Goal: Find specific page/section

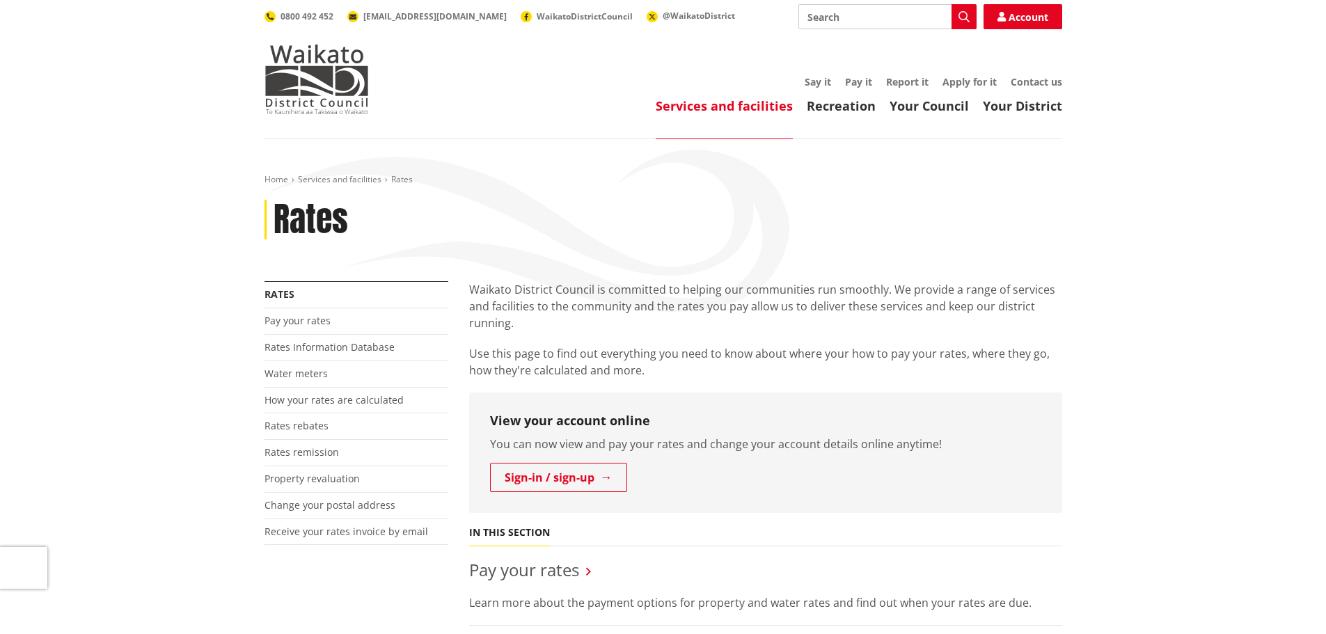
click at [884, 15] on input "Search" at bounding box center [888, 16] width 178 height 25
click at [964, 18] on icon "button" at bounding box center [964, 16] width 11 height 11
click at [854, 92] on div "Long Term Plan" at bounding box center [887, 92] width 177 height 25
type input "Long Term Plan"
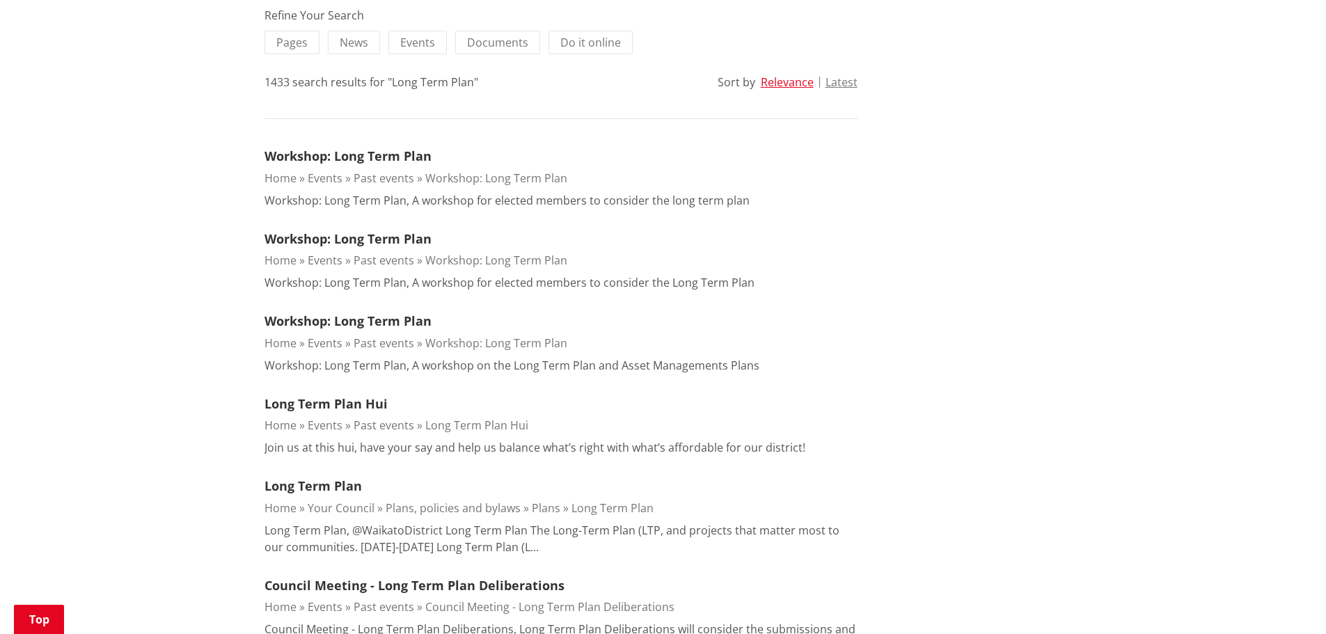
scroll to position [348, 0]
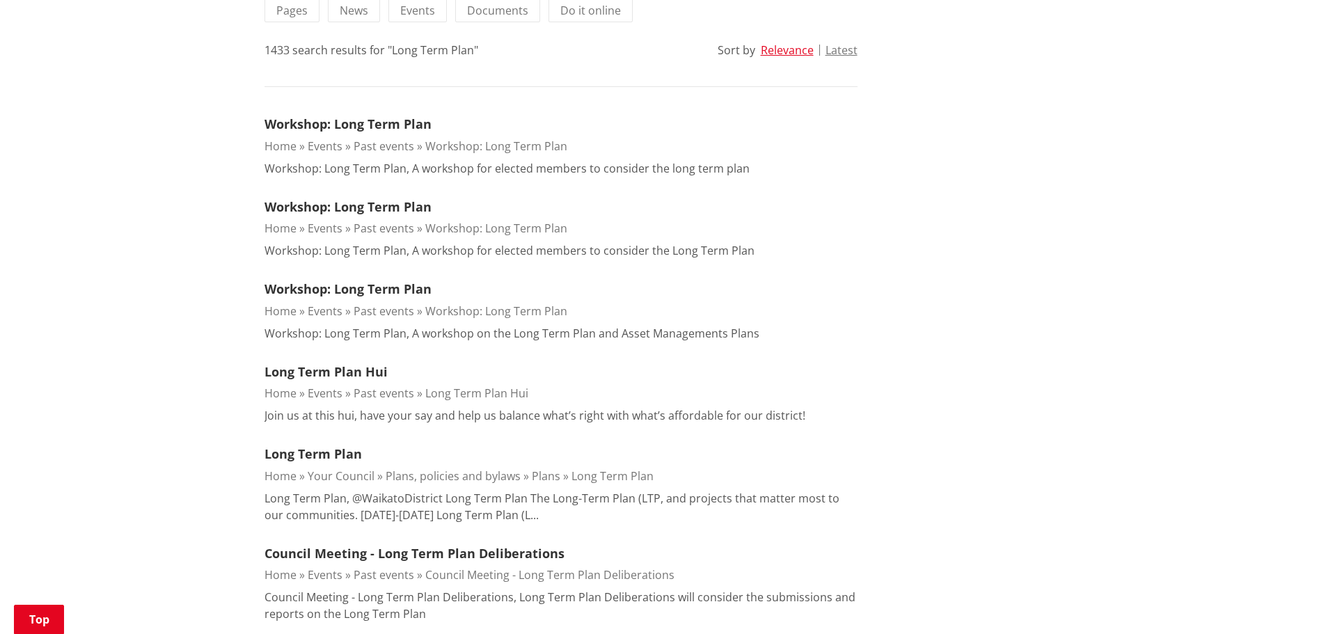
click at [574, 473] on link "Long Term Plan" at bounding box center [613, 476] width 82 height 15
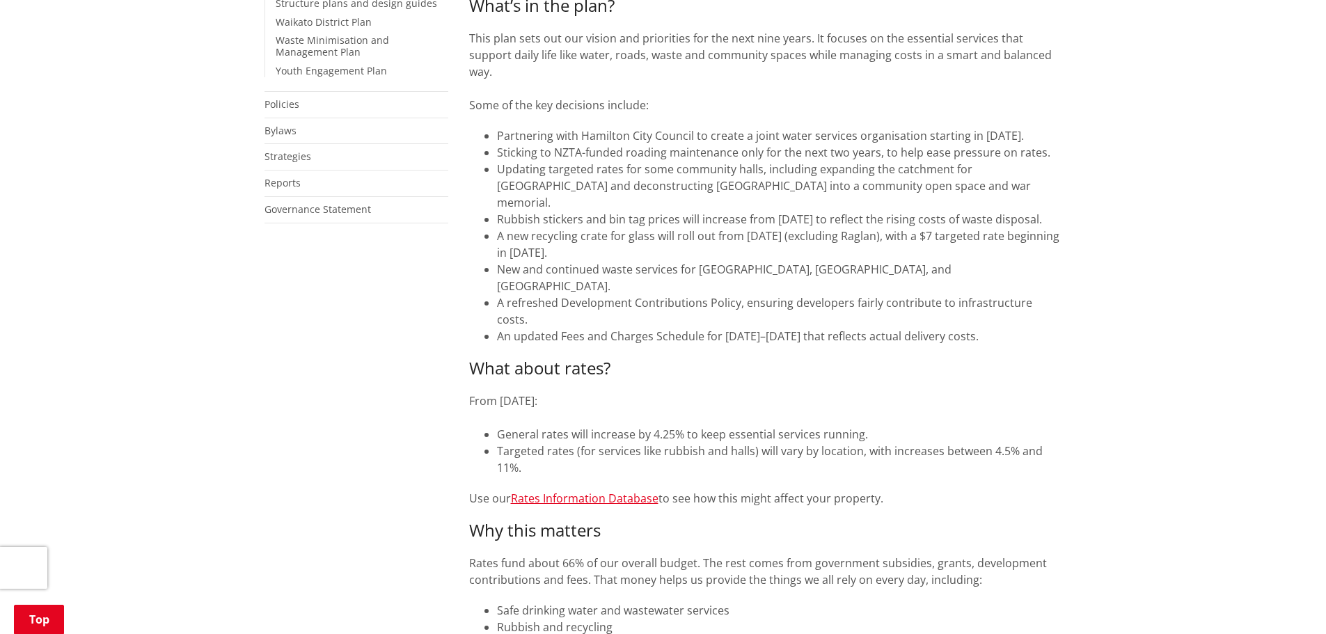
scroll to position [627, 0]
